Goal: Information Seeking & Learning: Learn about a topic

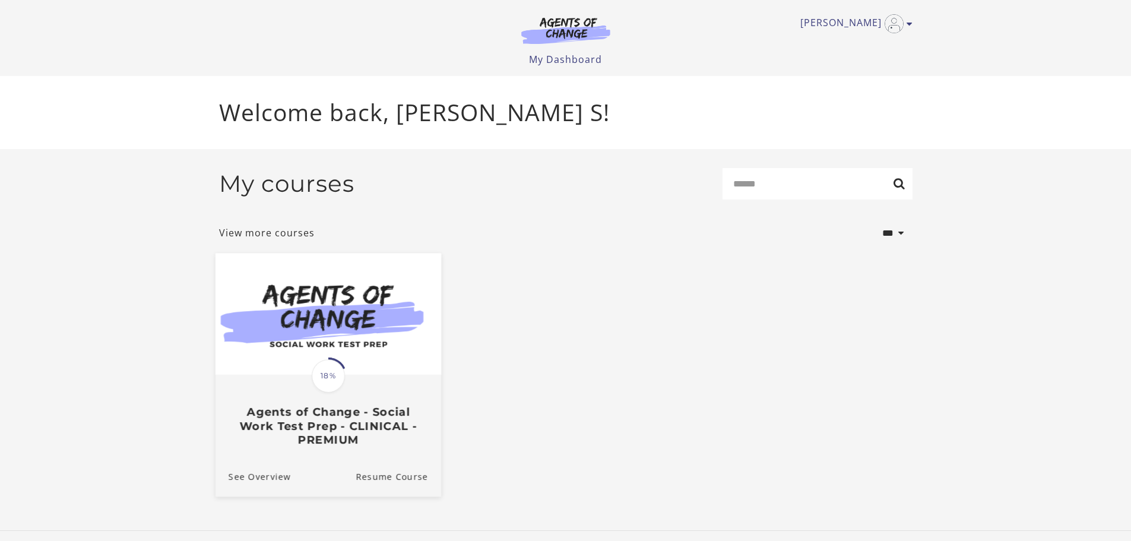
click at [319, 382] on span "18%" at bounding box center [328, 375] width 33 height 33
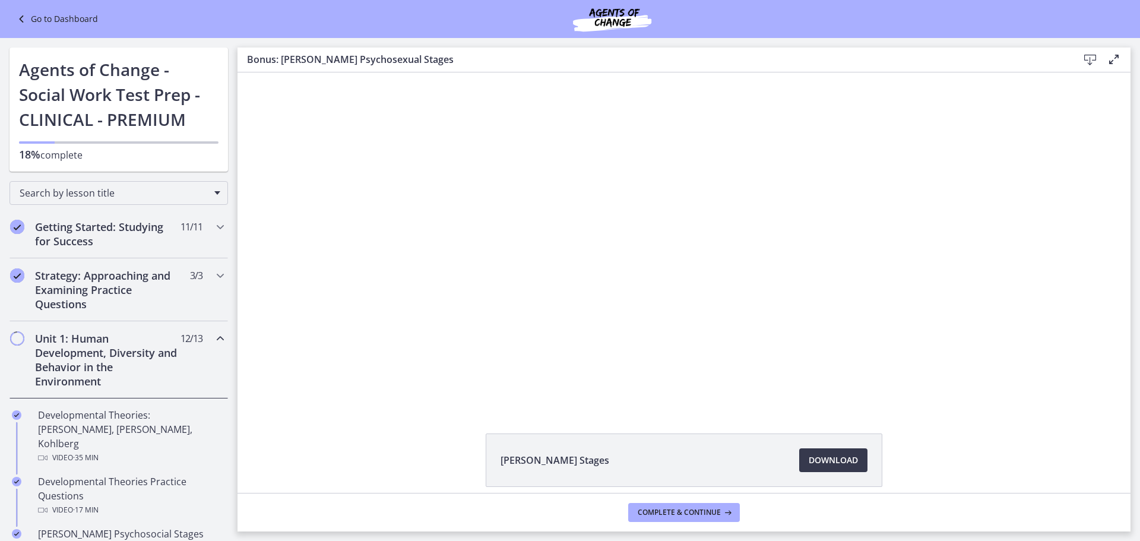
click at [1114, 58] on icon at bounding box center [1113, 59] width 14 height 14
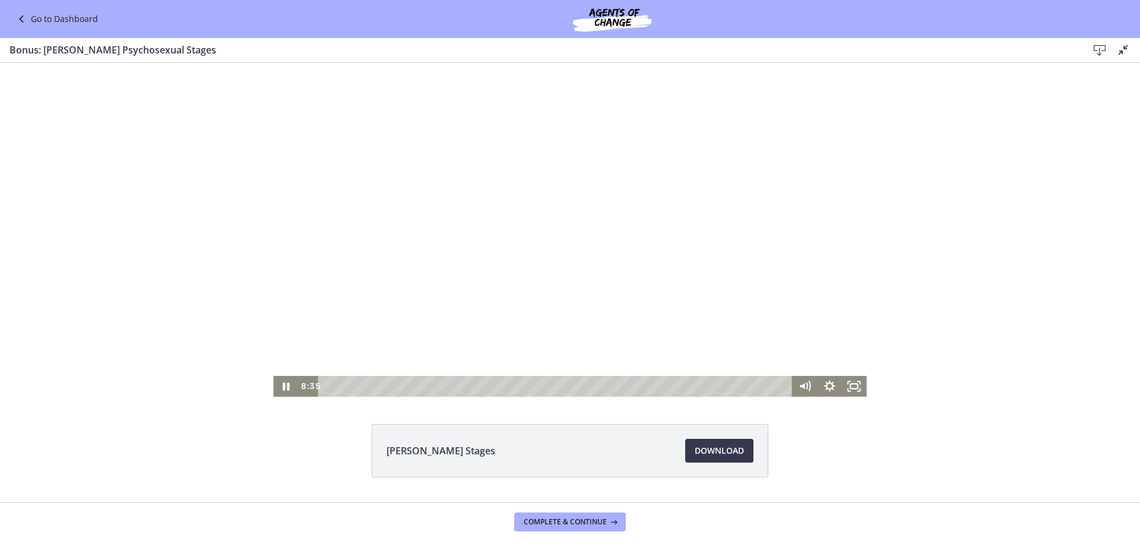
click at [327, 387] on div "Playbar" at bounding box center [556, 386] width 459 height 21
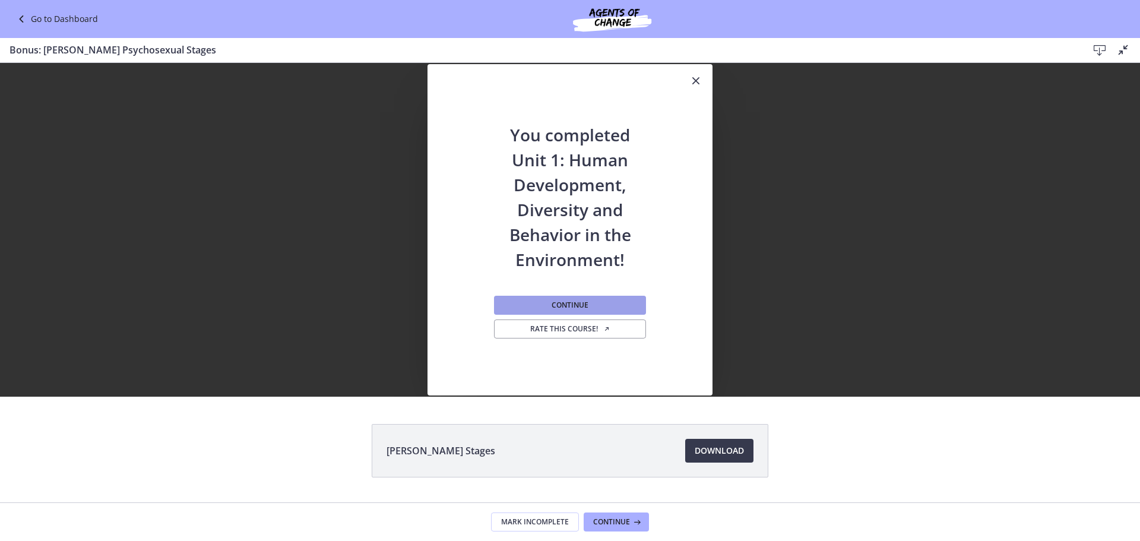
click at [600, 304] on button "Continue" at bounding box center [570, 305] width 152 height 19
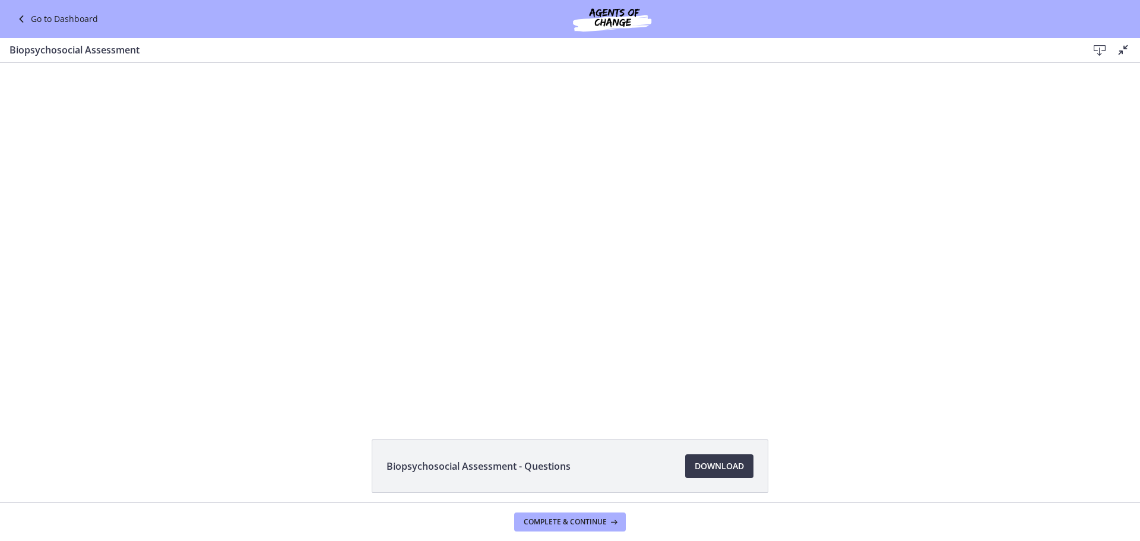
drag, startPoint x: 1097, startPoint y: 483, endPoint x: 1116, endPoint y: 501, distance: 26.9
click at [1112, 502] on div "Biopsychosocial Assessment - Questions Download Opens in a new window Complete …" at bounding box center [570, 302] width 1140 height 478
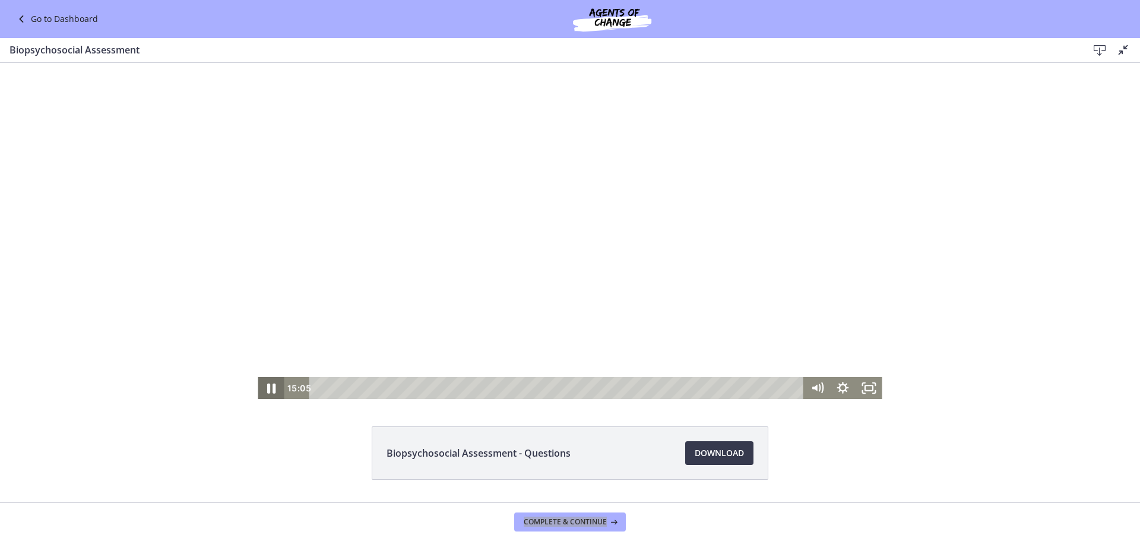
click at [267, 386] on icon "Pause" at bounding box center [271, 388] width 8 height 10
